Goal: Task Accomplishment & Management: Manage account settings

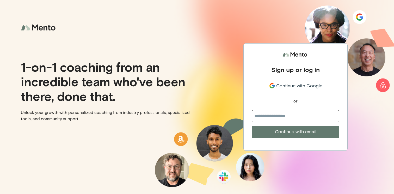
click at [275, 84] on div "Continue with Google" at bounding box center [295, 85] width 87 height 7
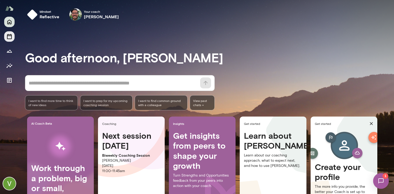
click at [9, 37] on icon "Sessions" at bounding box center [9, 36] width 6 height 6
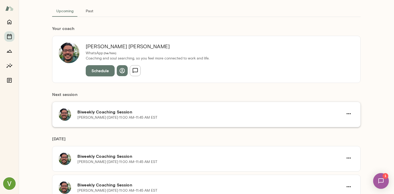
scroll to position [31, 0]
click at [352, 117] on button "button" at bounding box center [348, 113] width 11 height 11
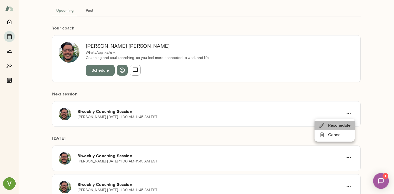
click at [337, 125] on span "Reschedule" at bounding box center [339, 125] width 22 height 6
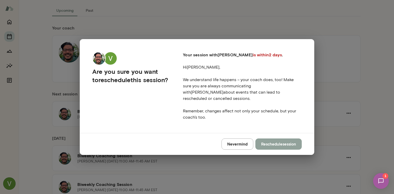
click at [275, 139] on button "Reschedule session" at bounding box center [278, 143] width 46 height 11
